Goal: Task Accomplishment & Management: Manage account settings

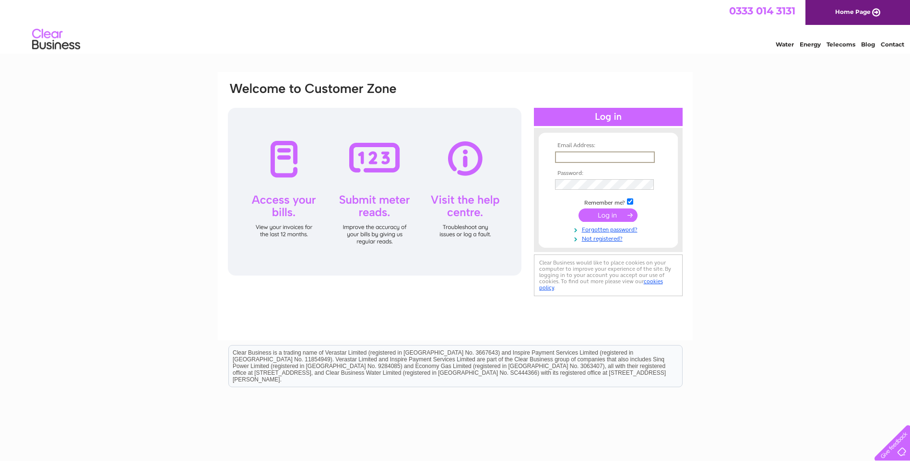
click at [609, 155] on input "text" at bounding box center [605, 158] width 100 height 12
type input "margaret@sithomson.co.uk"
click at [628, 201] on input "checkbox" at bounding box center [630, 202] width 6 height 6
checkbox input "false"
click at [619, 221] on input "submit" at bounding box center [607, 214] width 59 height 13
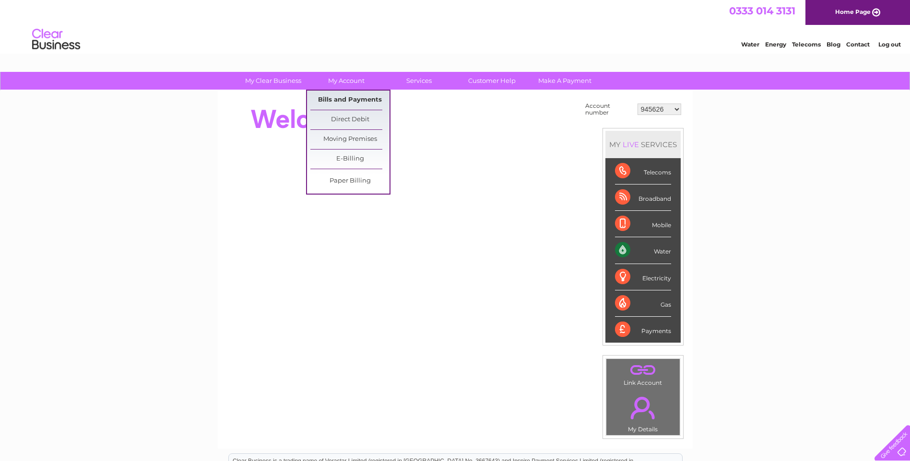
click at [349, 100] on link "Bills and Payments" at bounding box center [349, 100] width 79 height 19
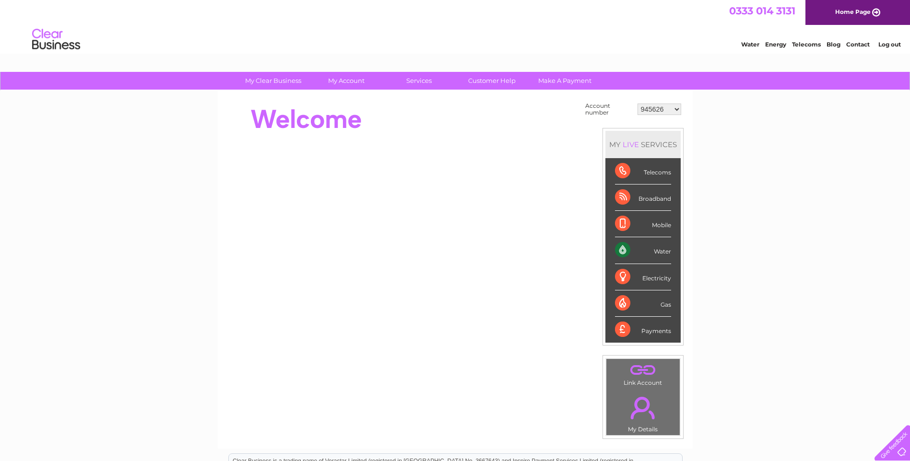
click at [673, 108] on select "945626 987848 1093590 1093591 1123744 30315949 30316772" at bounding box center [659, 110] width 44 height 12
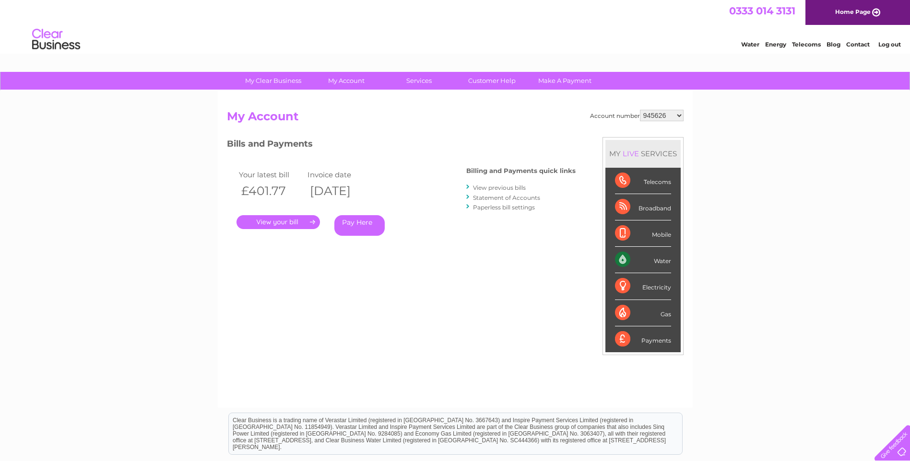
click at [285, 222] on link "." at bounding box center [277, 222] width 83 height 14
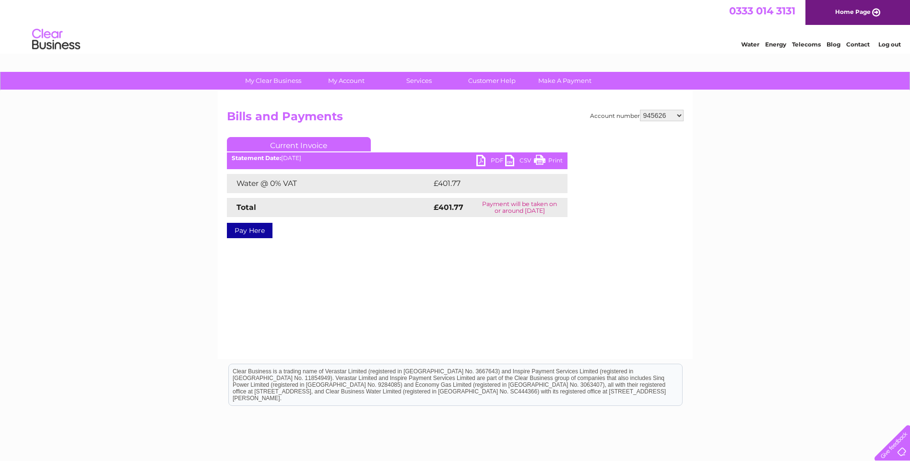
click at [492, 162] on link "PDF" at bounding box center [490, 162] width 29 height 14
click at [662, 113] on select "945626 987848 1093590 1093591 1123744 30315949 30316772" at bounding box center [662, 116] width 44 height 12
select select "987848"
click at [640, 110] on select "945626 987848 1093590 1093591 1123744 30315949 30316772" at bounding box center [662, 116] width 44 height 12
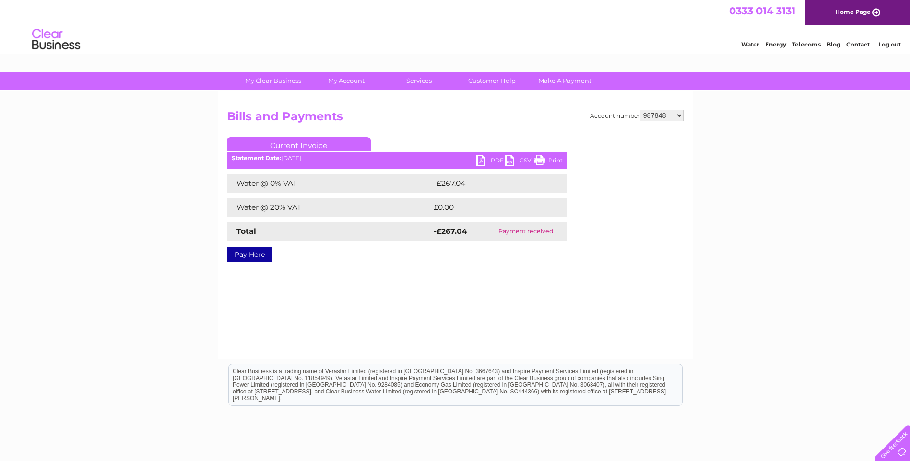
click at [673, 113] on select "945626 987848 1093590 1093591 1123744 30315949 30316772" at bounding box center [662, 116] width 44 height 12
select select "1093590"
click at [640, 110] on select "945626 987848 1093590 1093591 1123744 30315949 30316772" at bounding box center [662, 116] width 44 height 12
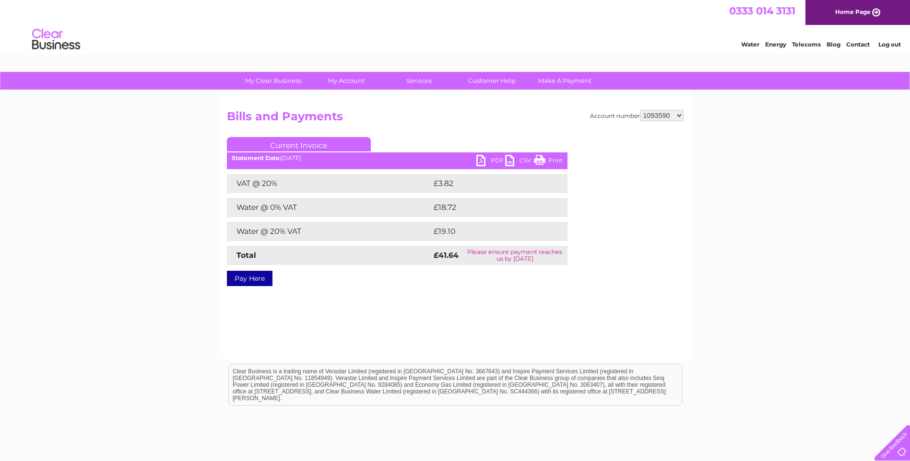
click at [494, 163] on link "PDF" at bounding box center [490, 162] width 29 height 14
click at [671, 115] on select "945626 987848 1093590 1093591 1123744 30315949 30316772" at bounding box center [662, 116] width 44 height 12
select select "1093591"
click at [640, 110] on select "945626 987848 1093590 1093591 1123744 30315949 30316772" at bounding box center [662, 116] width 44 height 12
click at [494, 162] on link "PDF" at bounding box center [490, 162] width 29 height 14
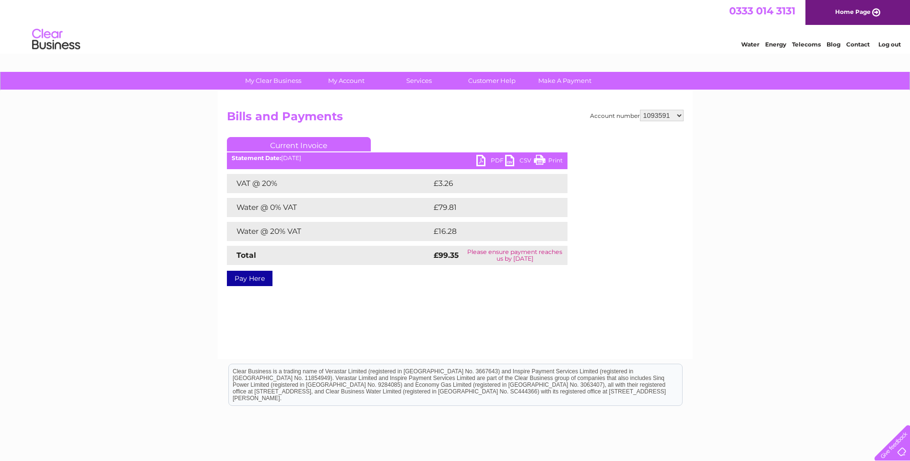
click at [666, 117] on select "945626 987848 1093590 1093591 1123744 30315949 30316772" at bounding box center [662, 116] width 44 height 12
select select "1123744"
click at [640, 110] on select "945626 987848 1093590 1093591 1123744 30315949 30316772" at bounding box center [662, 116] width 44 height 12
click at [675, 114] on select "945626 987848 1093590 1093591 1123744 30315949 30316772" at bounding box center [662, 116] width 44 height 12
select select "30315949"
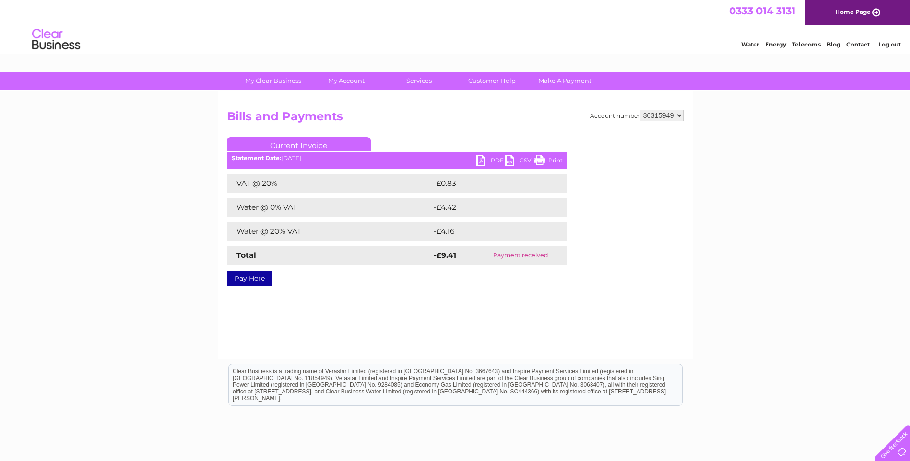
click at [640, 110] on select "945626 987848 1093590 1093591 1123744 30315949 30316772" at bounding box center [662, 116] width 44 height 12
click at [490, 159] on link "PDF" at bounding box center [490, 162] width 29 height 14
click at [675, 120] on select "945626 987848 1093590 1093591 1123744 30315949 30316772" at bounding box center [662, 116] width 44 height 12
select select "30316772"
click at [640, 110] on select "945626 987848 1093590 1093591 1123744 30315949 30316772" at bounding box center [662, 116] width 44 height 12
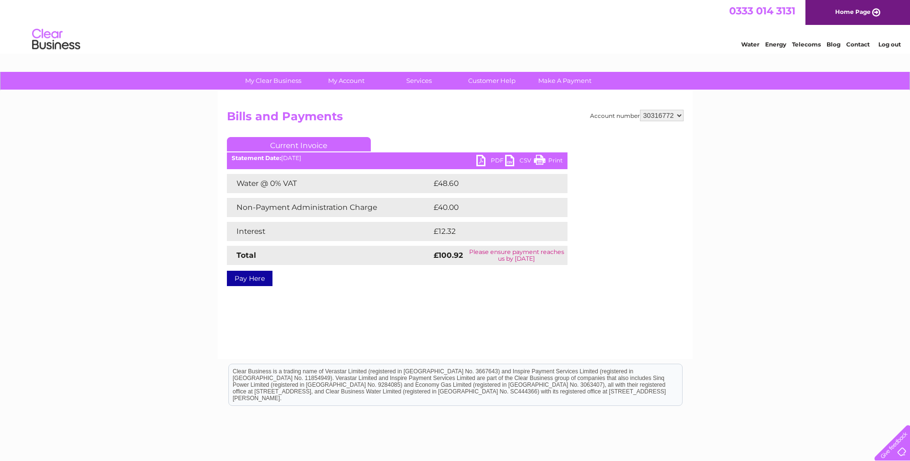
click at [490, 161] on link "PDF" at bounding box center [490, 162] width 29 height 14
click at [884, 45] on link "Log out" at bounding box center [889, 44] width 23 height 7
